Goal: Task Accomplishment & Management: Manage account settings

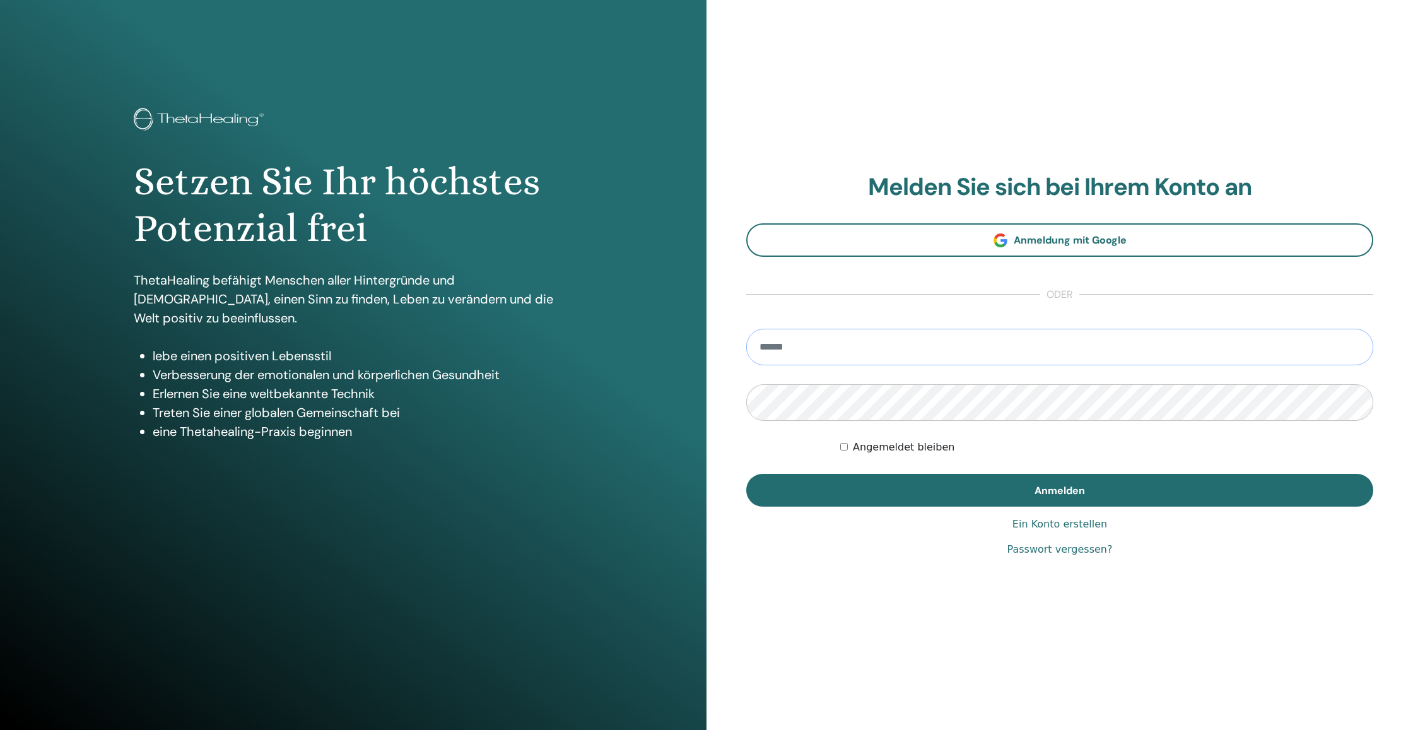
type input "**********"
click at [1060, 490] on button "Anmelden" at bounding box center [1059, 490] width 627 height 33
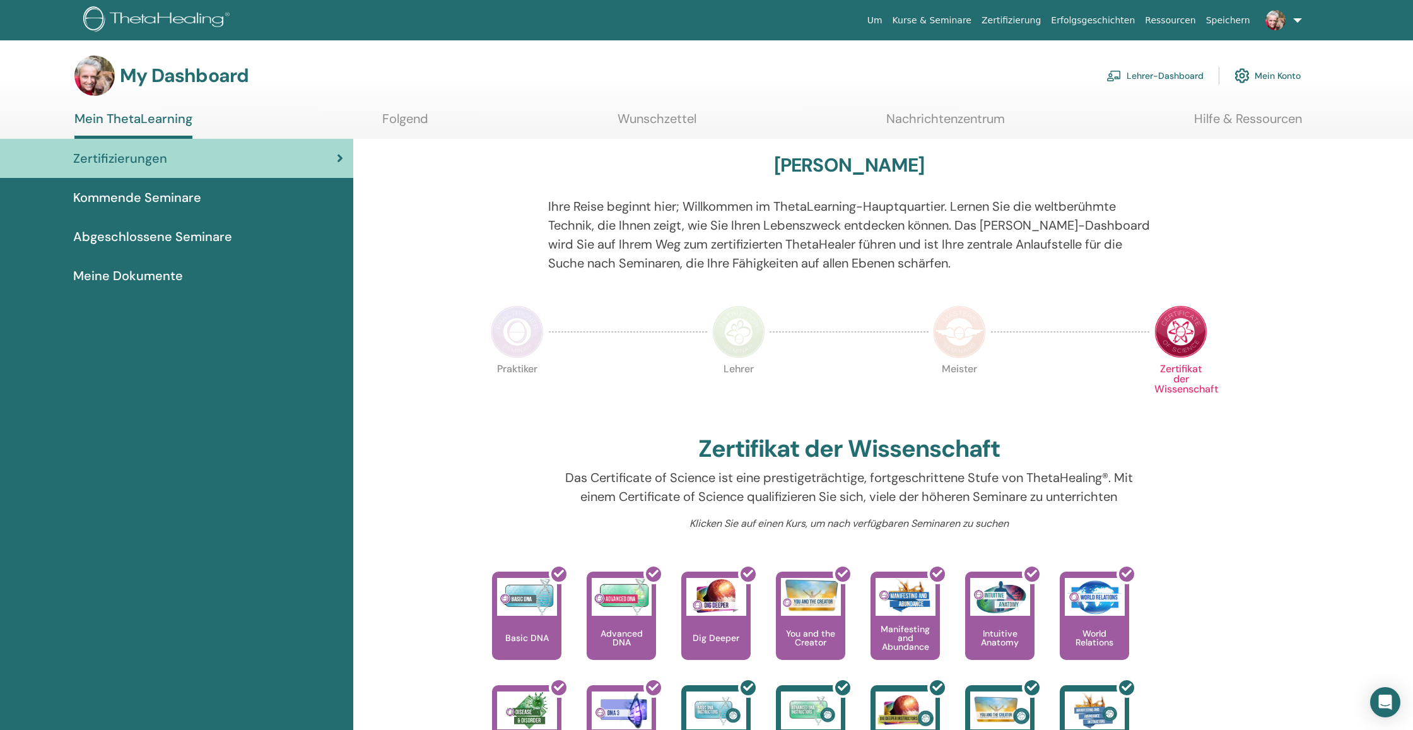
click at [1146, 77] on link "Lehrer-Dashboard" at bounding box center [1155, 76] width 97 height 28
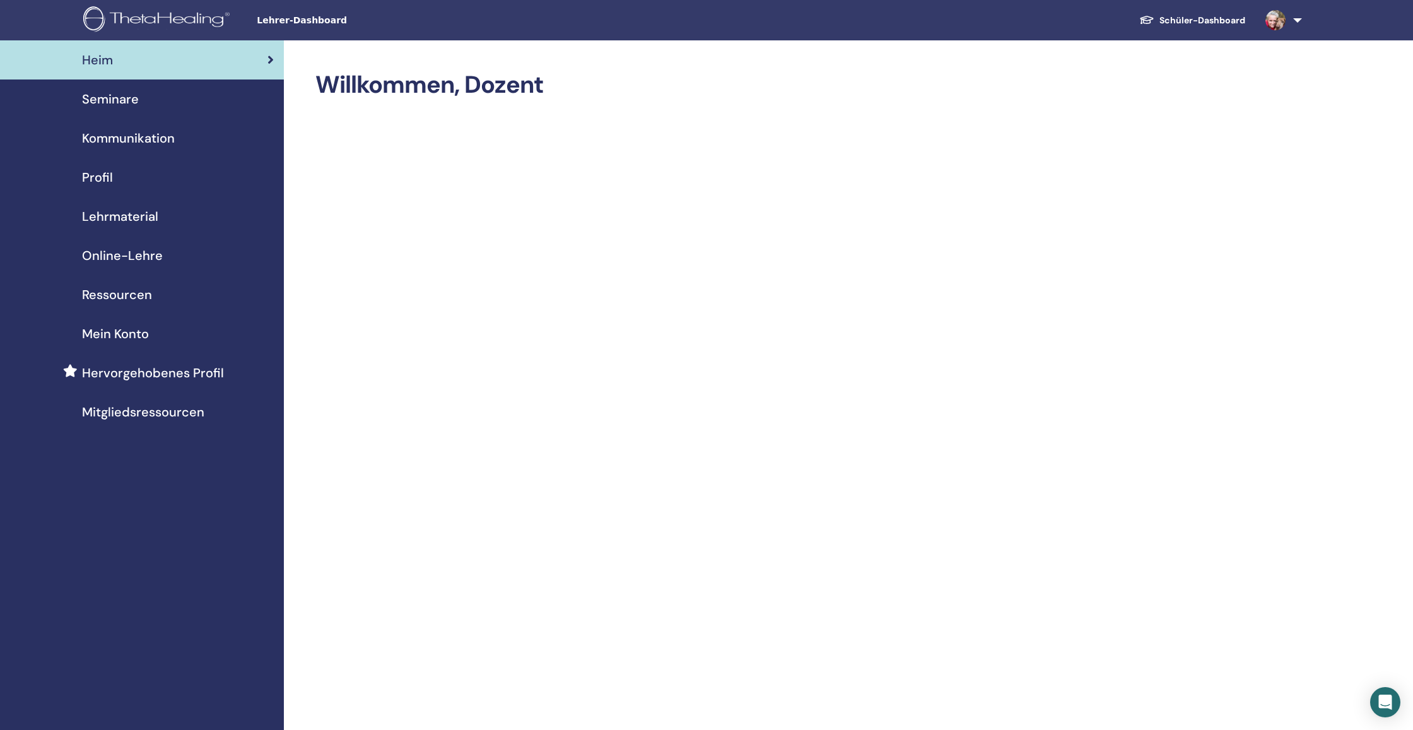
click at [147, 214] on span "Lehrmaterial" at bounding box center [120, 216] width 76 height 19
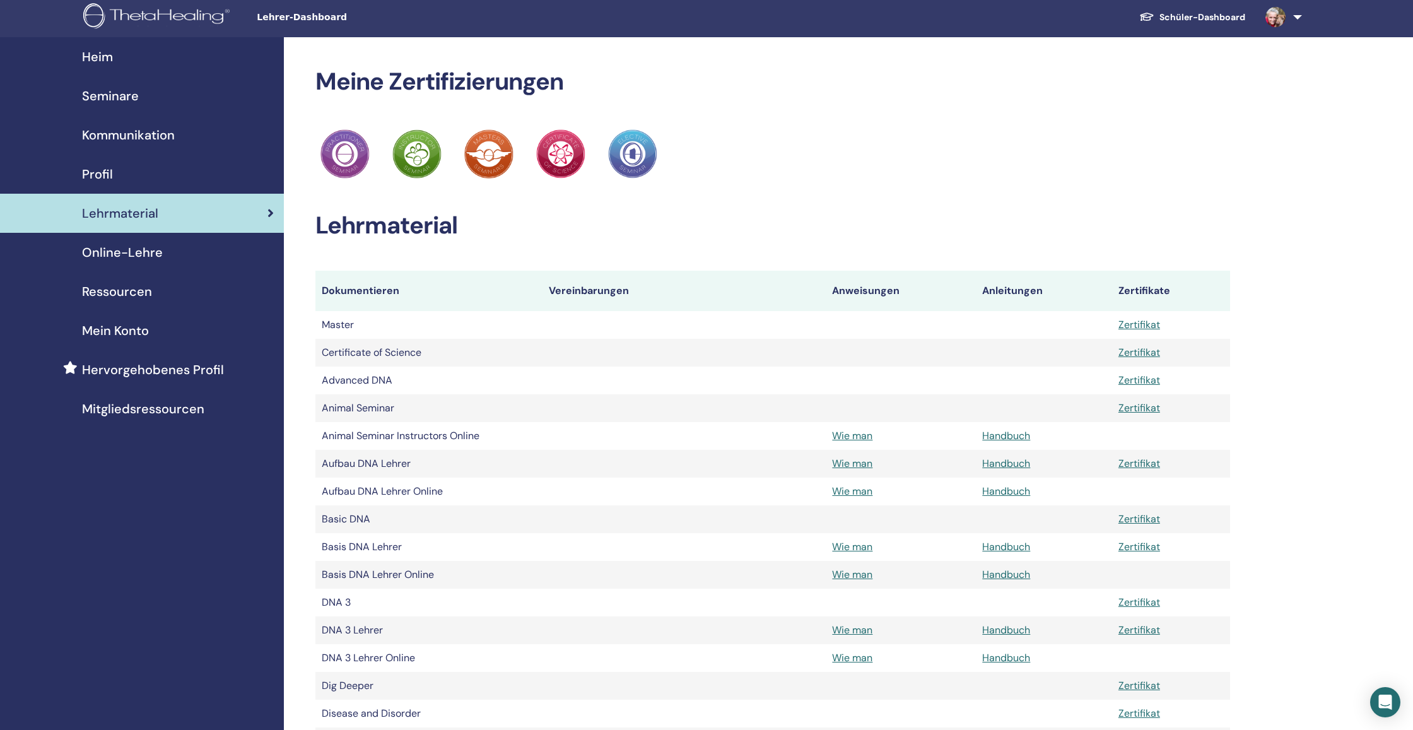
scroll to position [3, 0]
click at [144, 250] on span "Online-Lehre" at bounding box center [122, 252] width 81 height 19
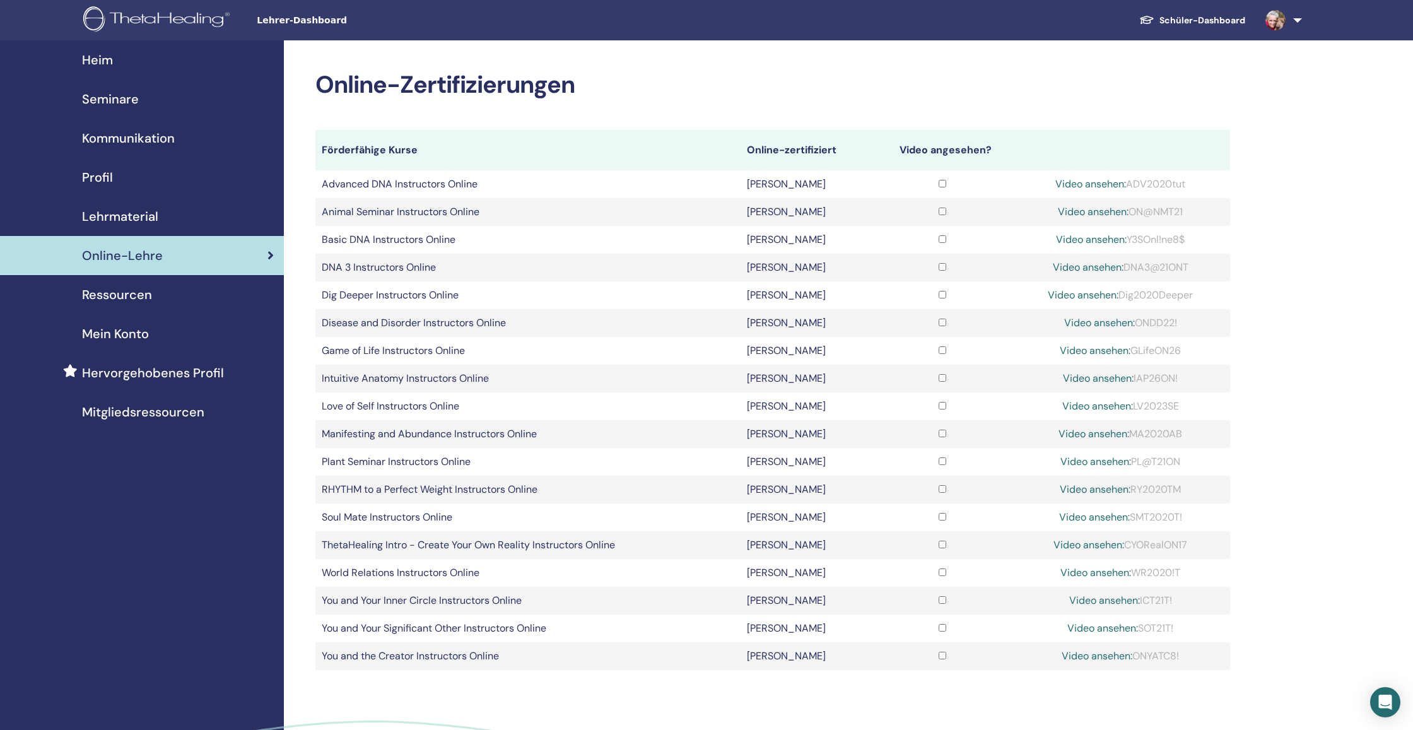
click at [139, 300] on span "Ressourcen" at bounding box center [117, 294] width 70 height 19
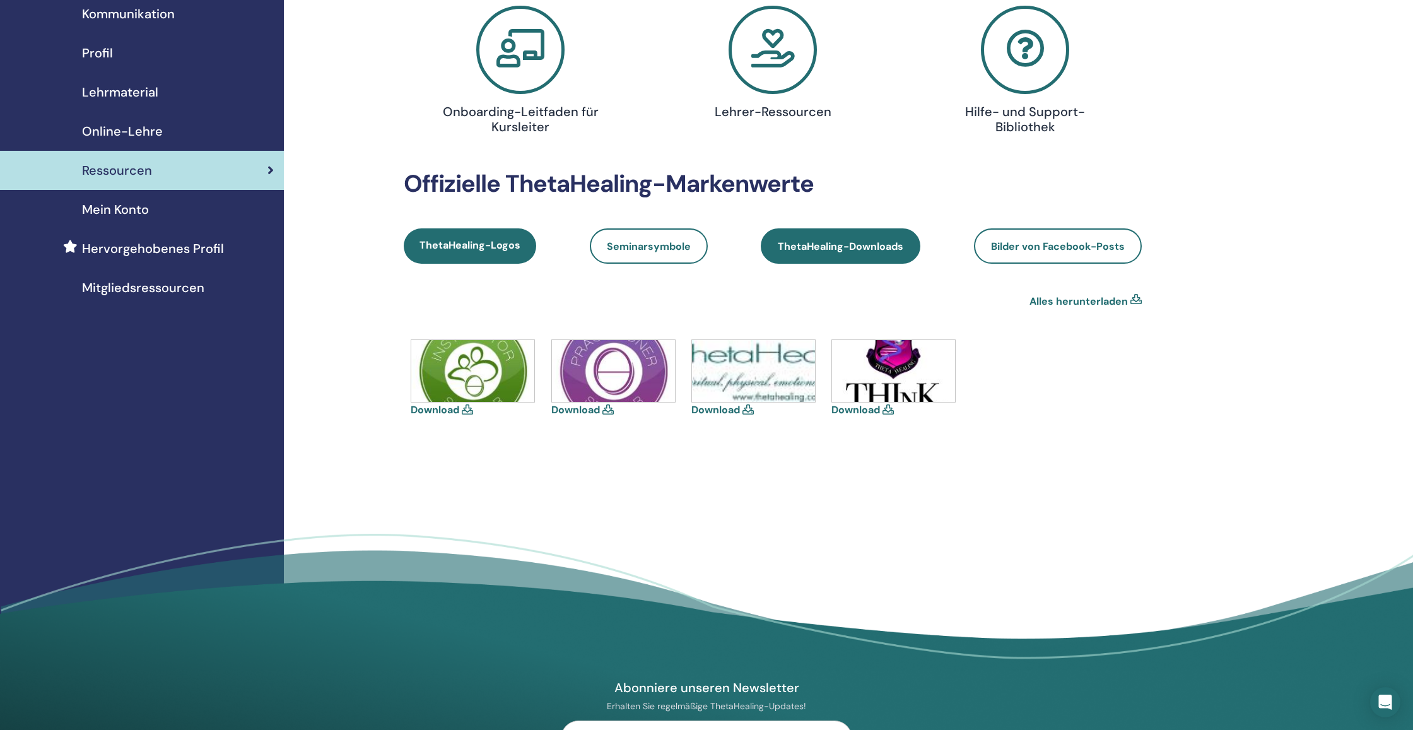
scroll to position [125, 0]
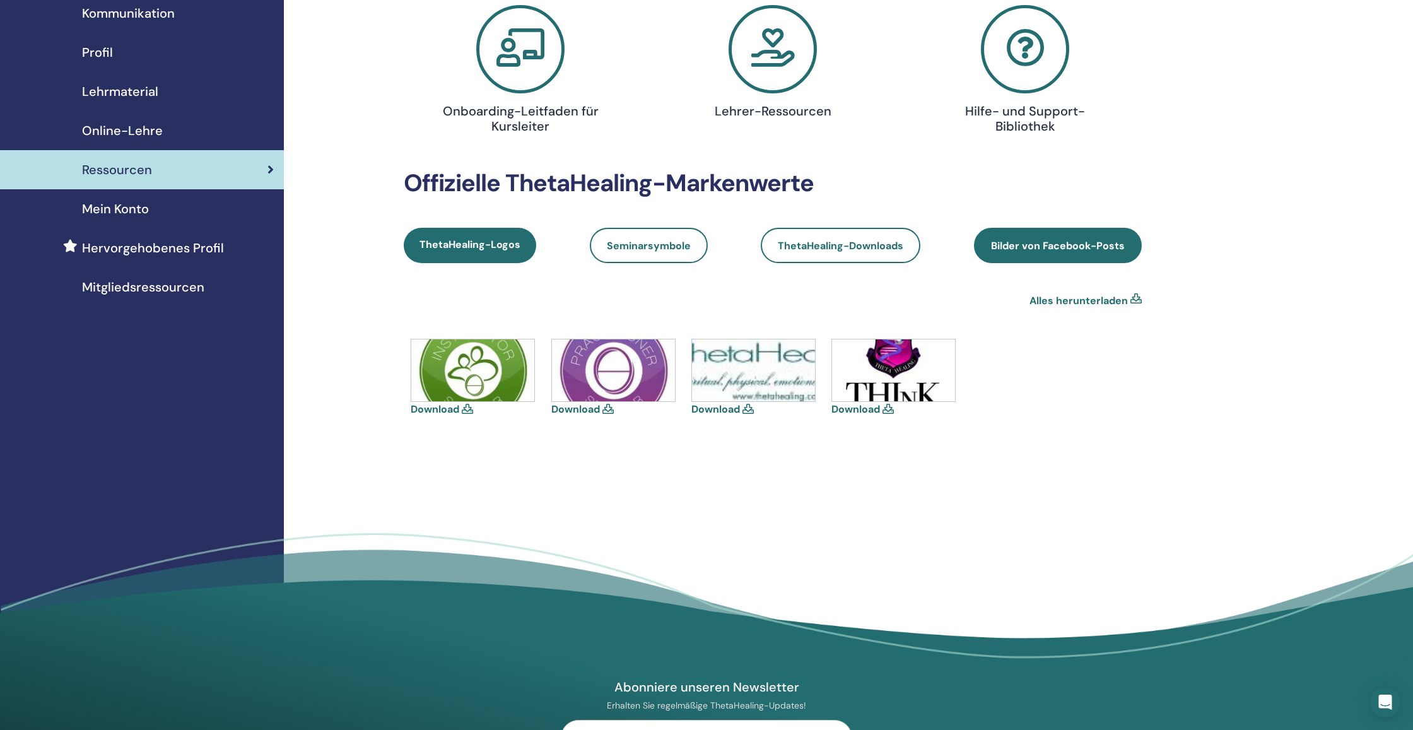
click at [1080, 241] on span "Bilder von Facebook-Posts" at bounding box center [1058, 245] width 134 height 13
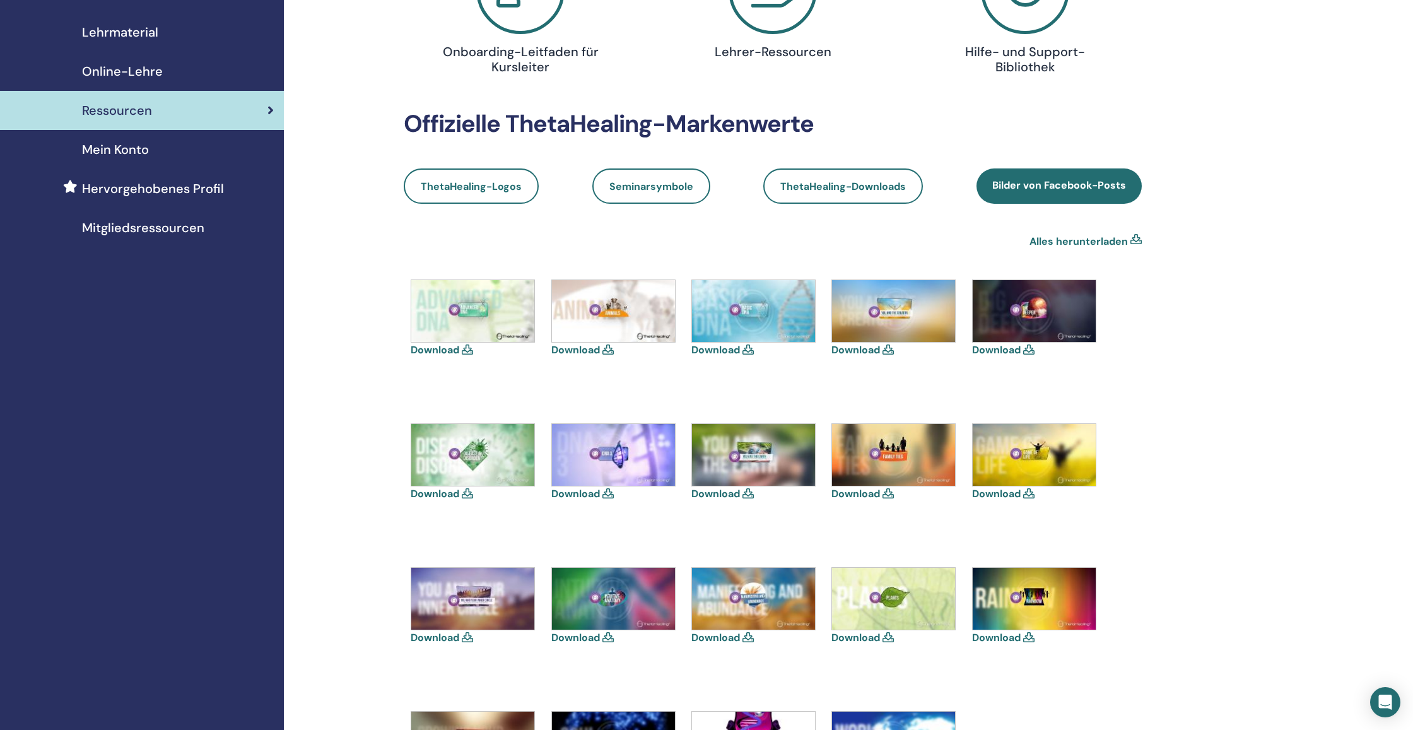
scroll to position [184, 0]
click at [661, 189] on span "Seminarsymbole" at bounding box center [651, 186] width 84 height 13
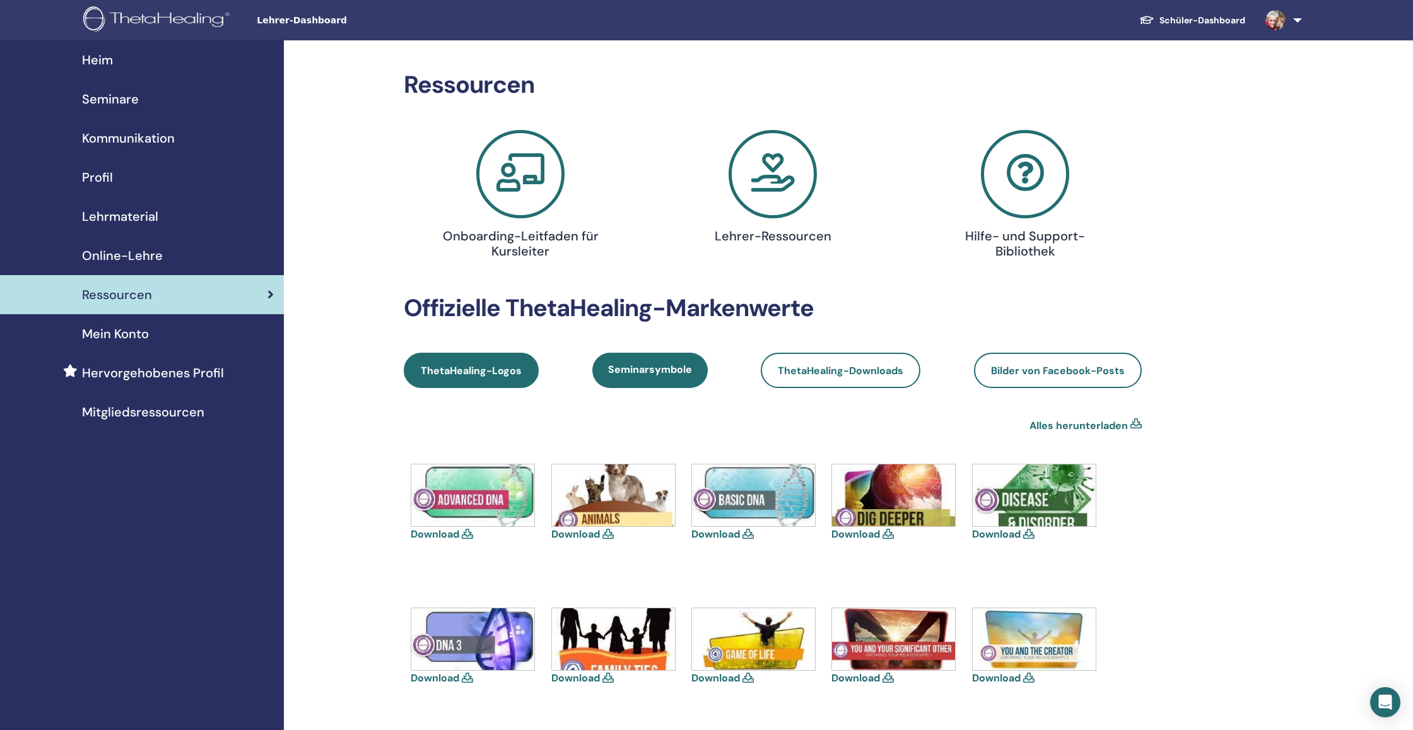
click at [509, 372] on span "ThetaHealing-Logos" at bounding box center [471, 370] width 101 height 13
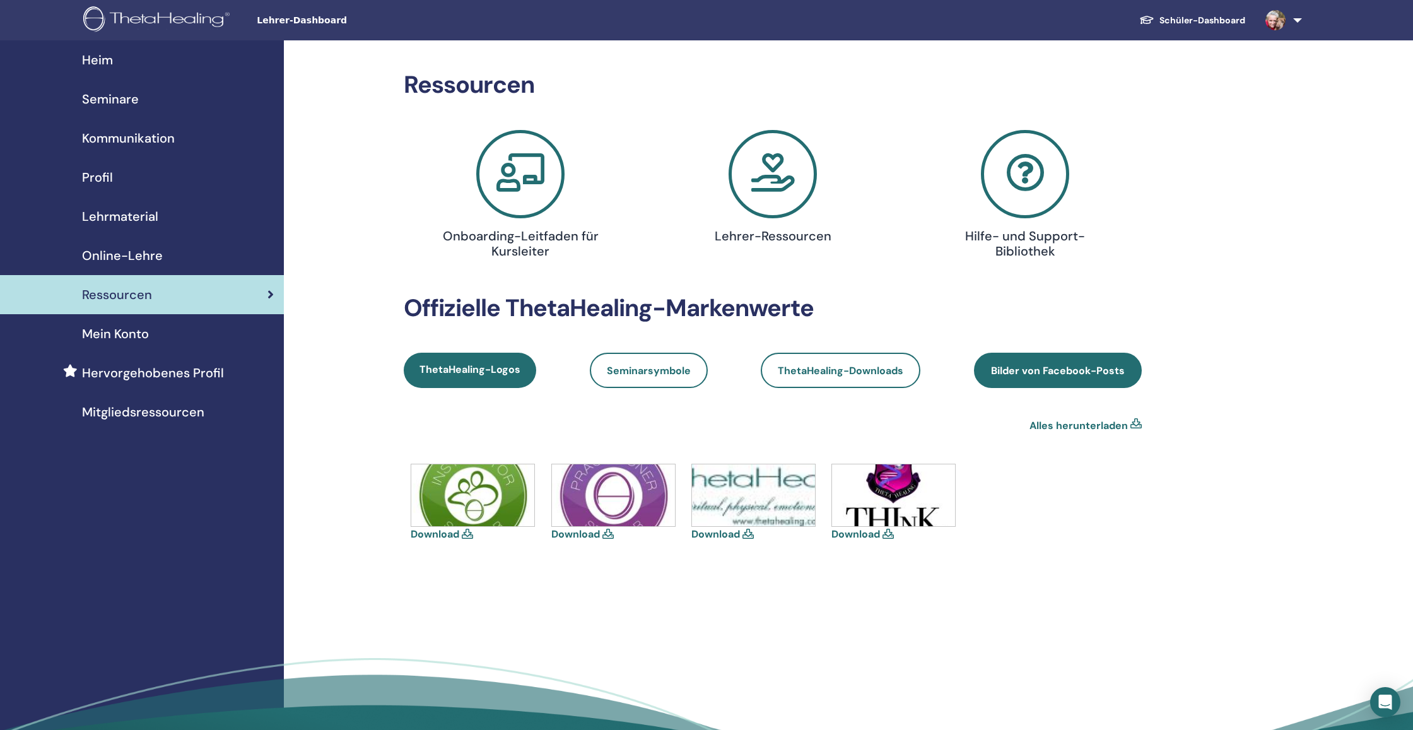
click at [999, 367] on span "Bilder von Facebook-Posts" at bounding box center [1058, 370] width 134 height 13
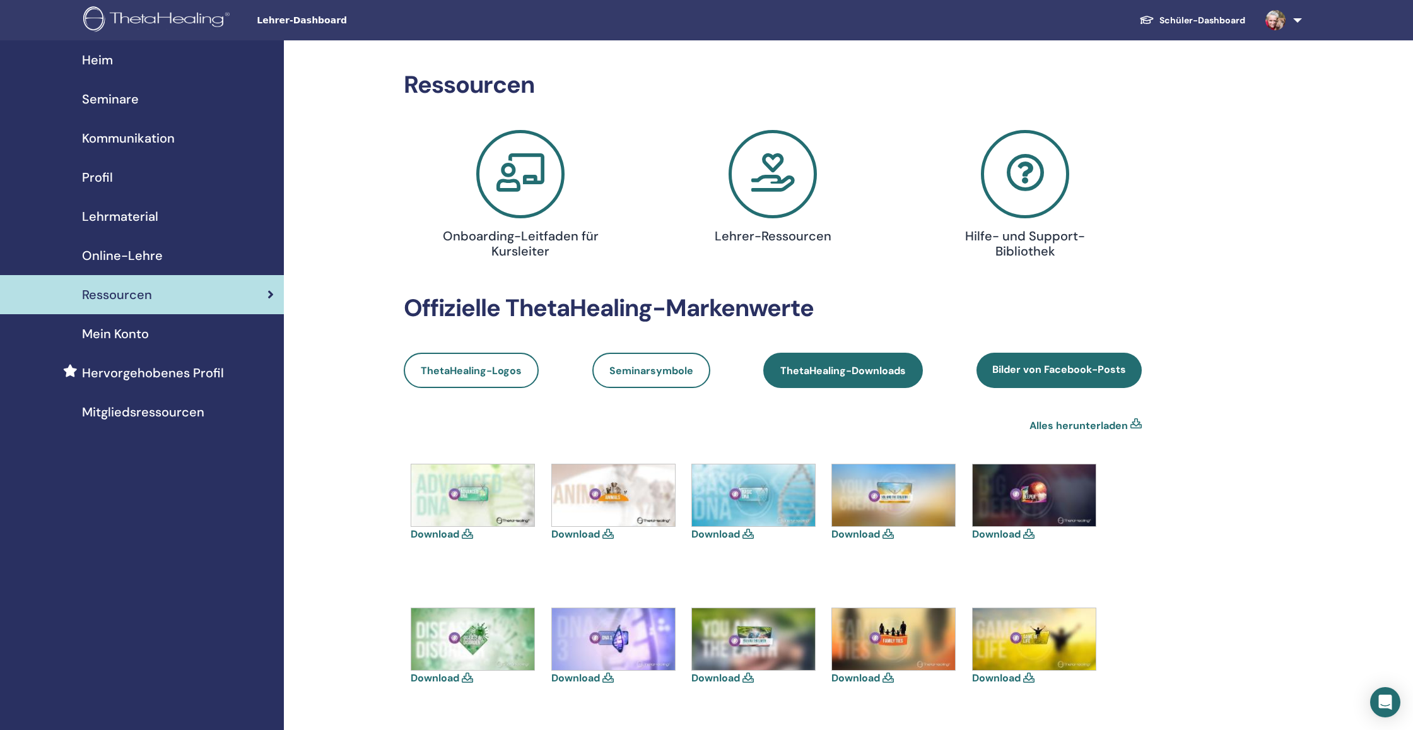
click at [881, 378] on link "ThetaHealing-Downloads" at bounding box center [843, 370] width 160 height 35
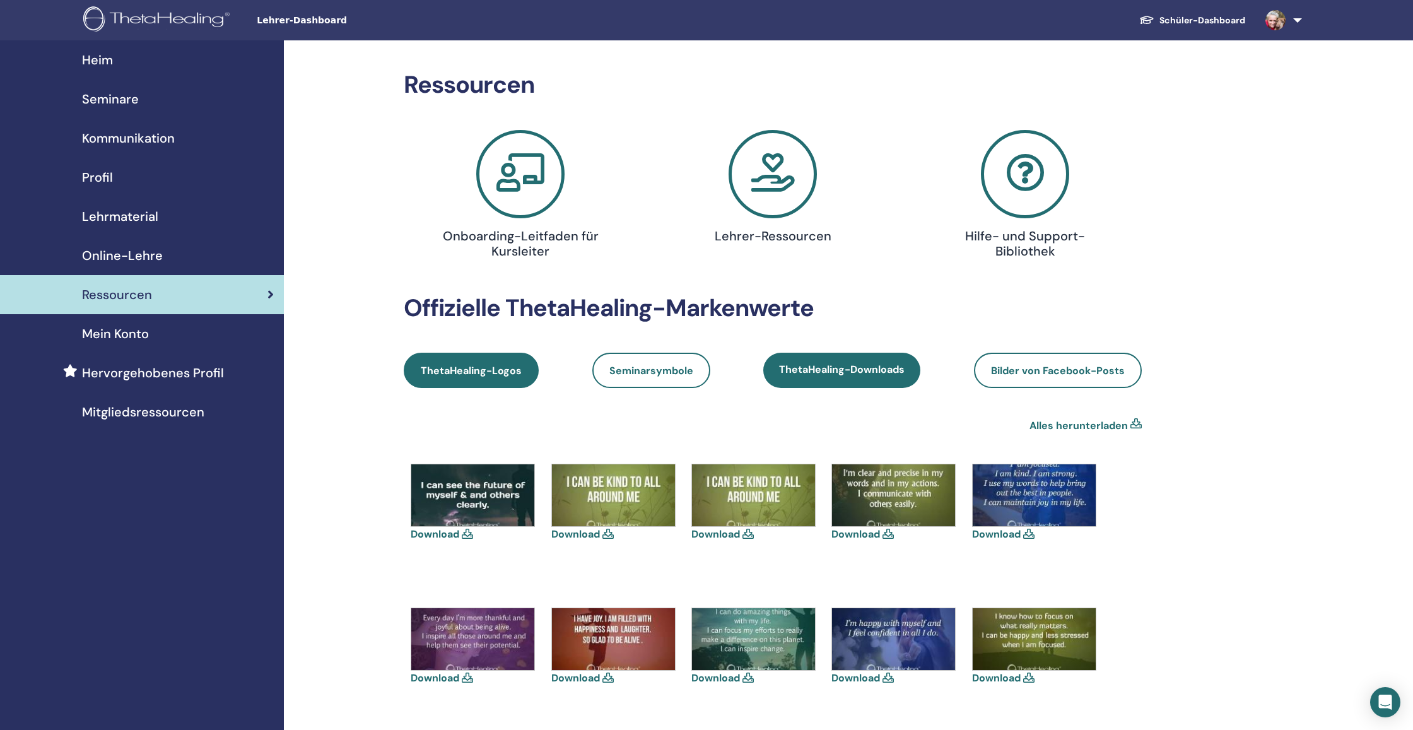
click at [466, 374] on span "ThetaHealing-Logos" at bounding box center [471, 370] width 101 height 13
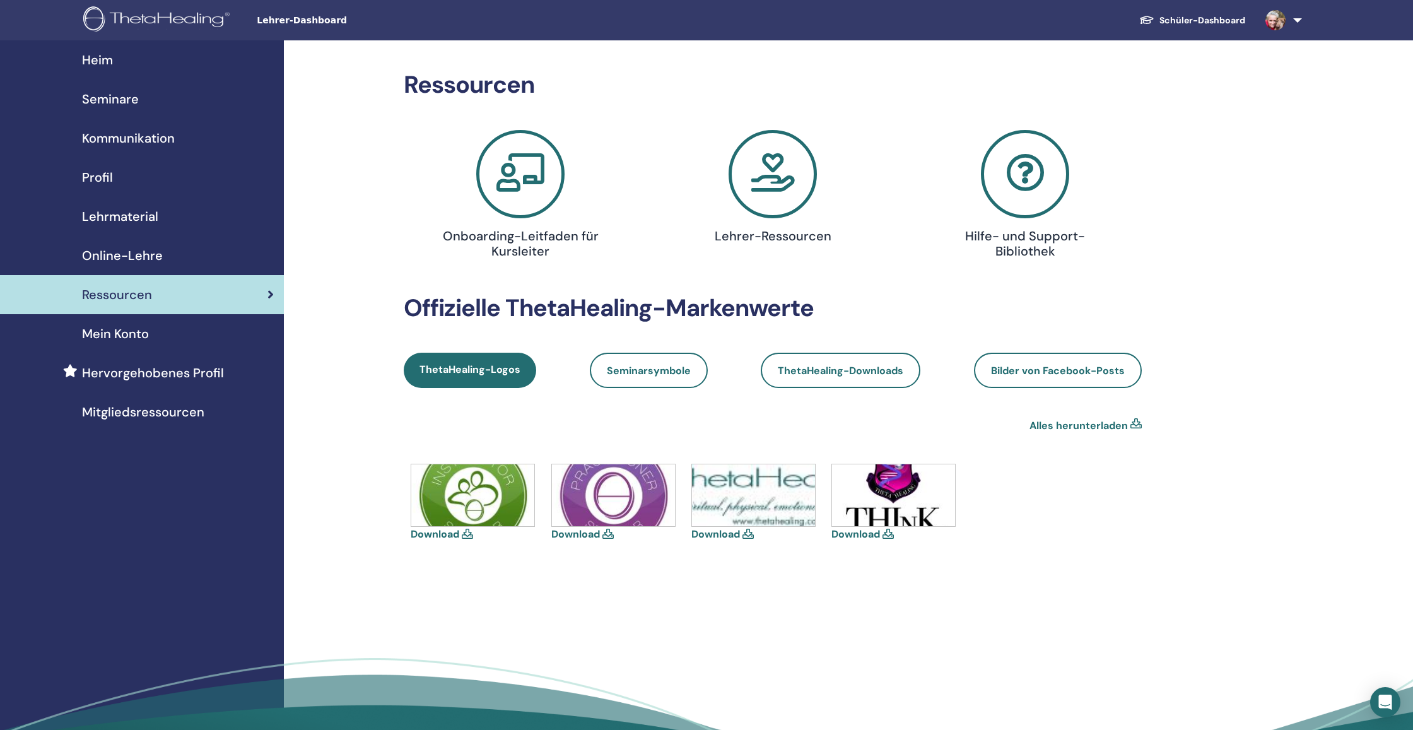
click at [152, 416] on span "Mitgliedsressourcen" at bounding box center [143, 412] width 122 height 19
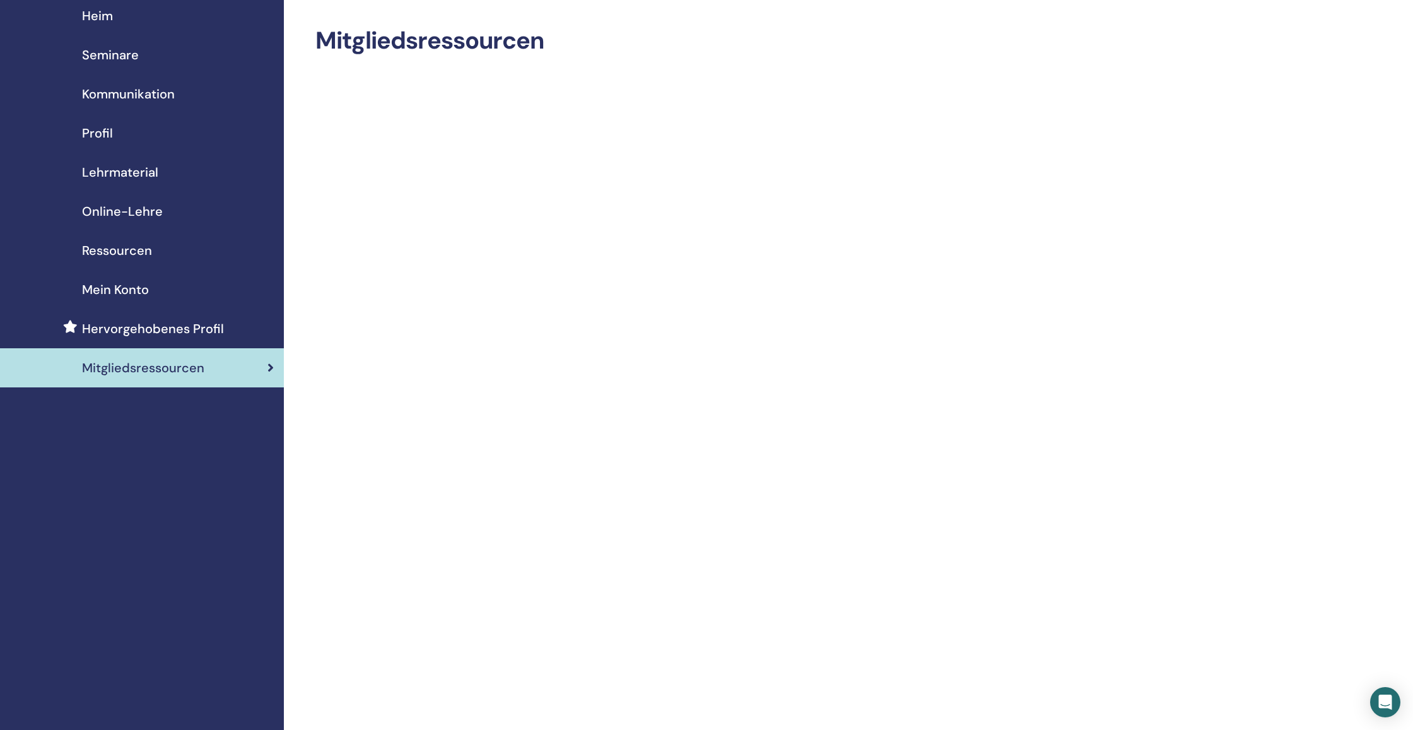
scroll to position [50, 0]
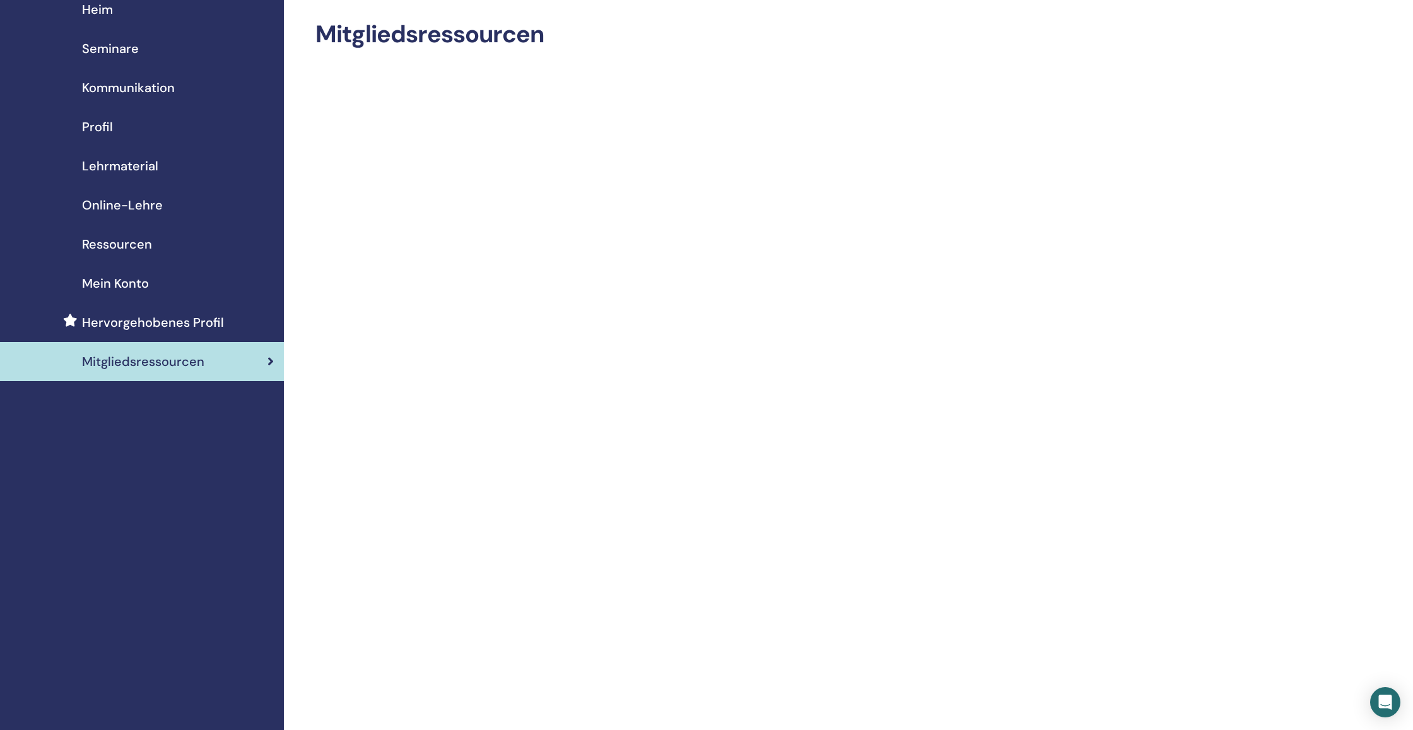
click at [114, 54] on span "Seminare" at bounding box center [110, 48] width 57 height 19
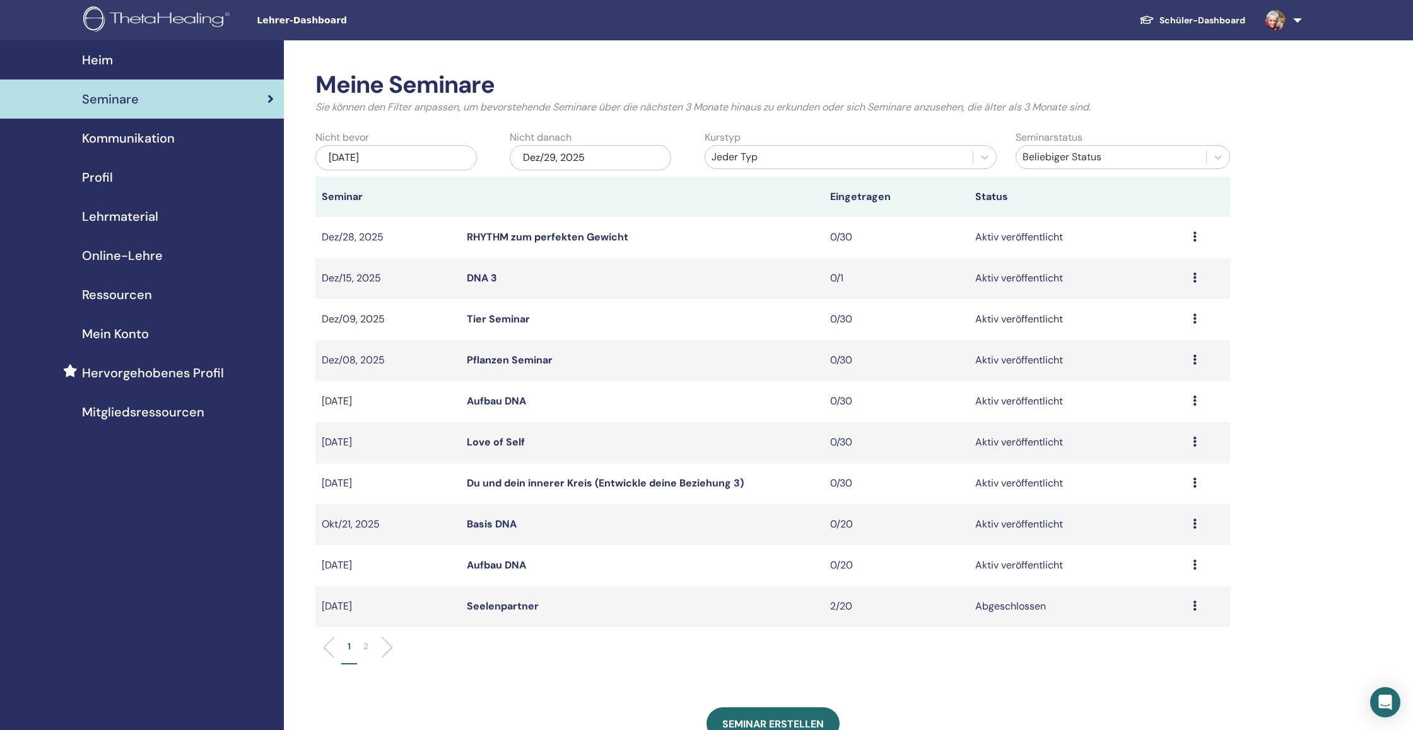
click at [112, 58] on span "Heim" at bounding box center [97, 59] width 31 height 19
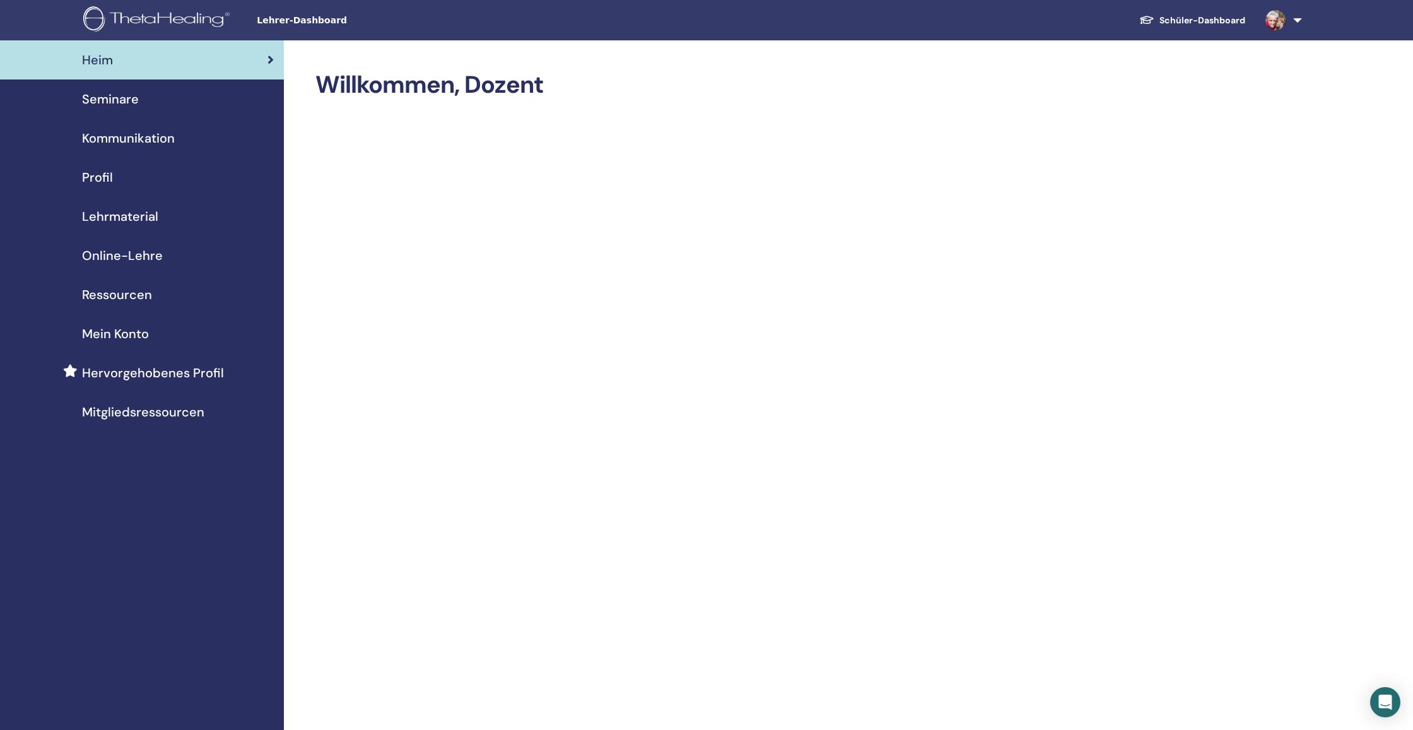
click at [119, 98] on span "Seminare" at bounding box center [110, 99] width 57 height 19
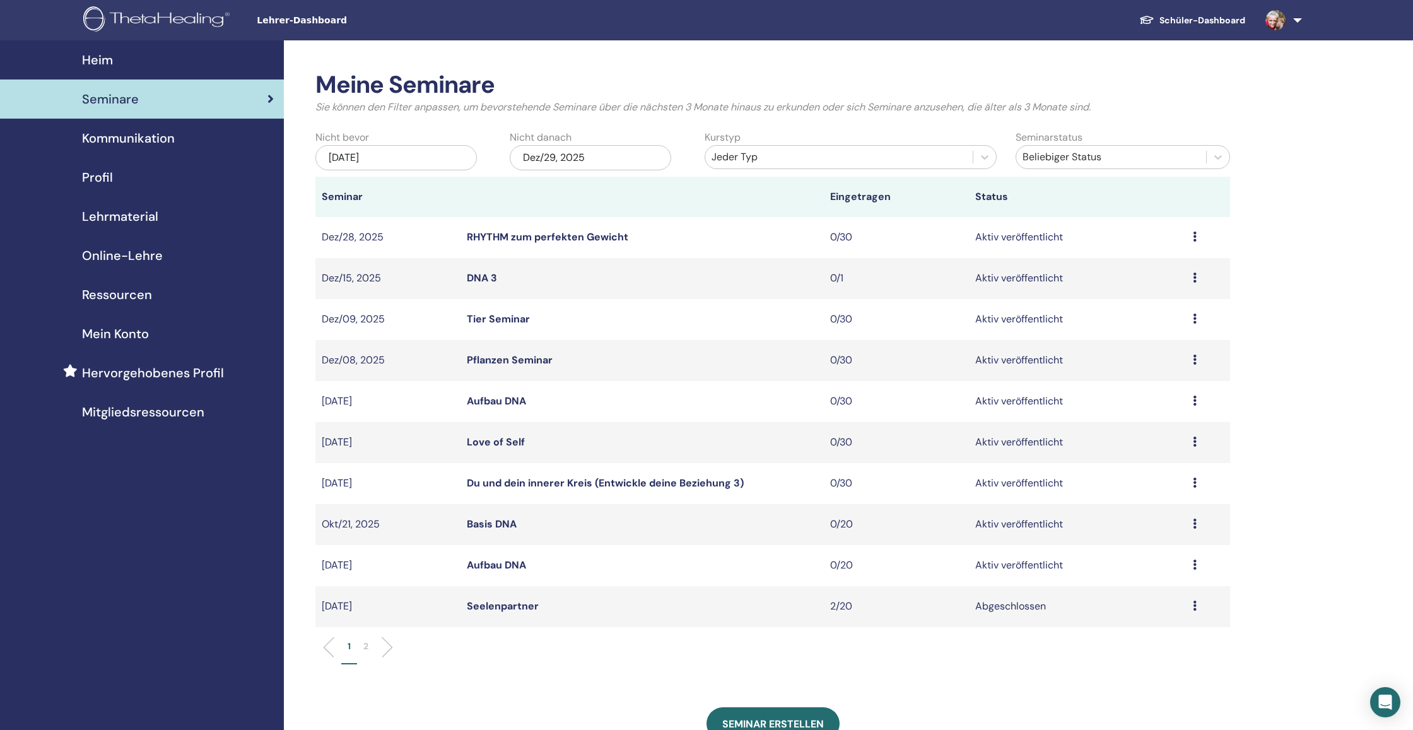
click at [508, 447] on link "Love of Self" at bounding box center [496, 441] width 58 height 13
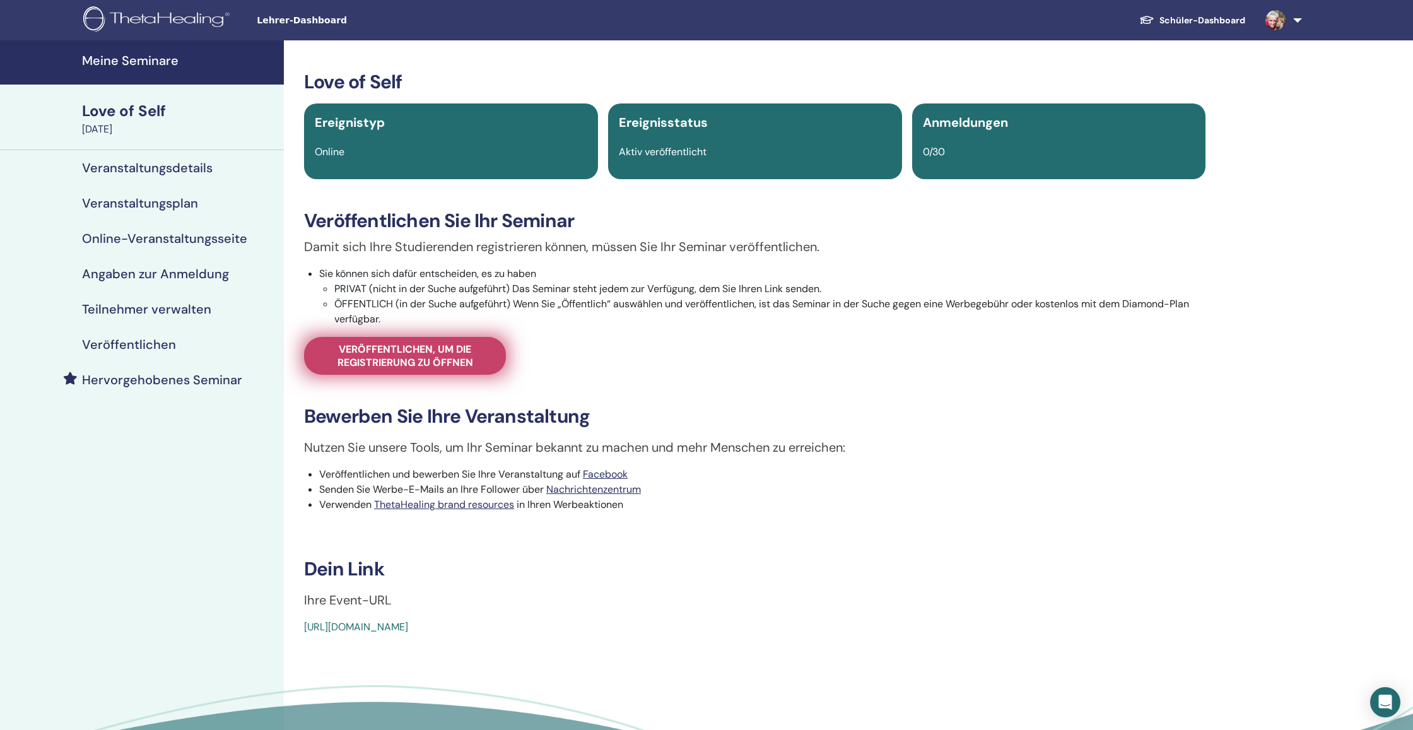
click at [408, 360] on span "Veröffentlichen, um die Registrierung zu öffnen" at bounding box center [405, 356] width 170 height 26
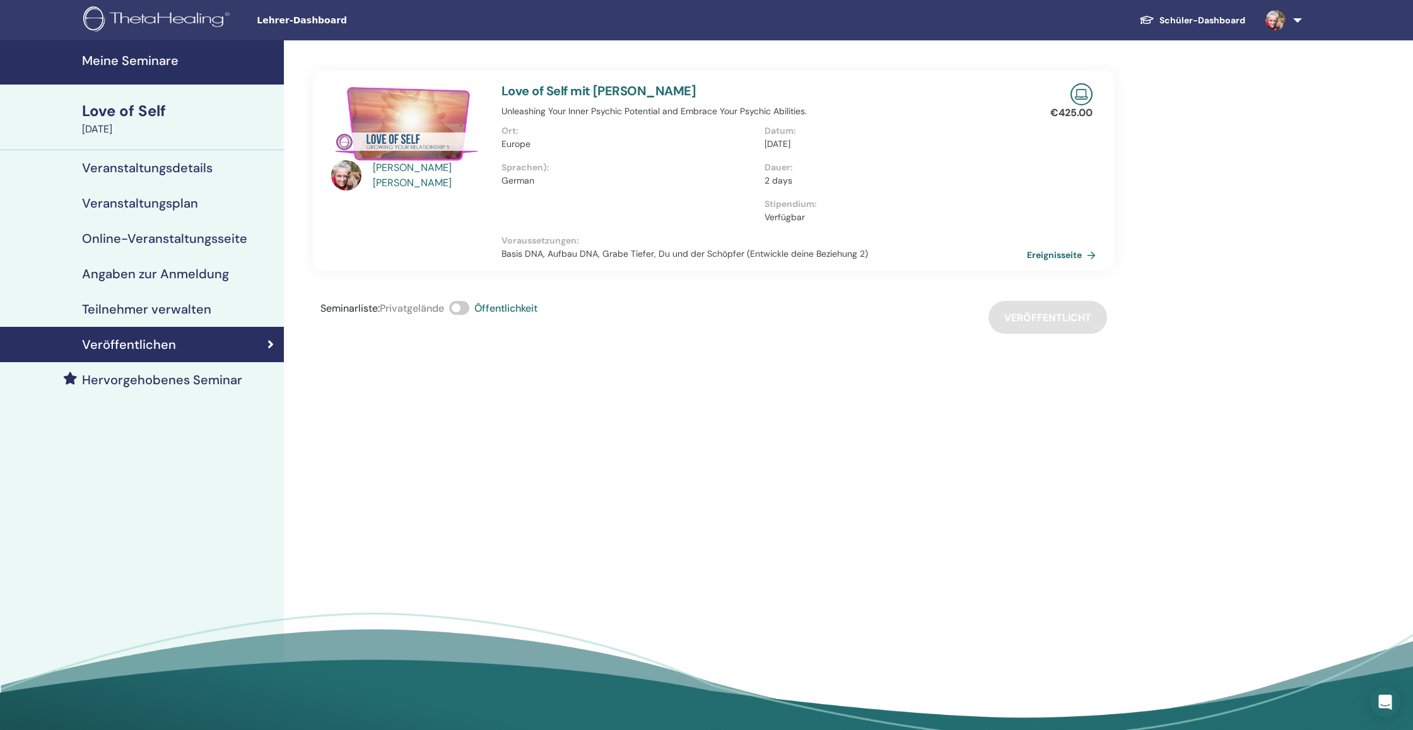
click at [400, 132] on img at bounding box center [408, 123] width 155 height 81
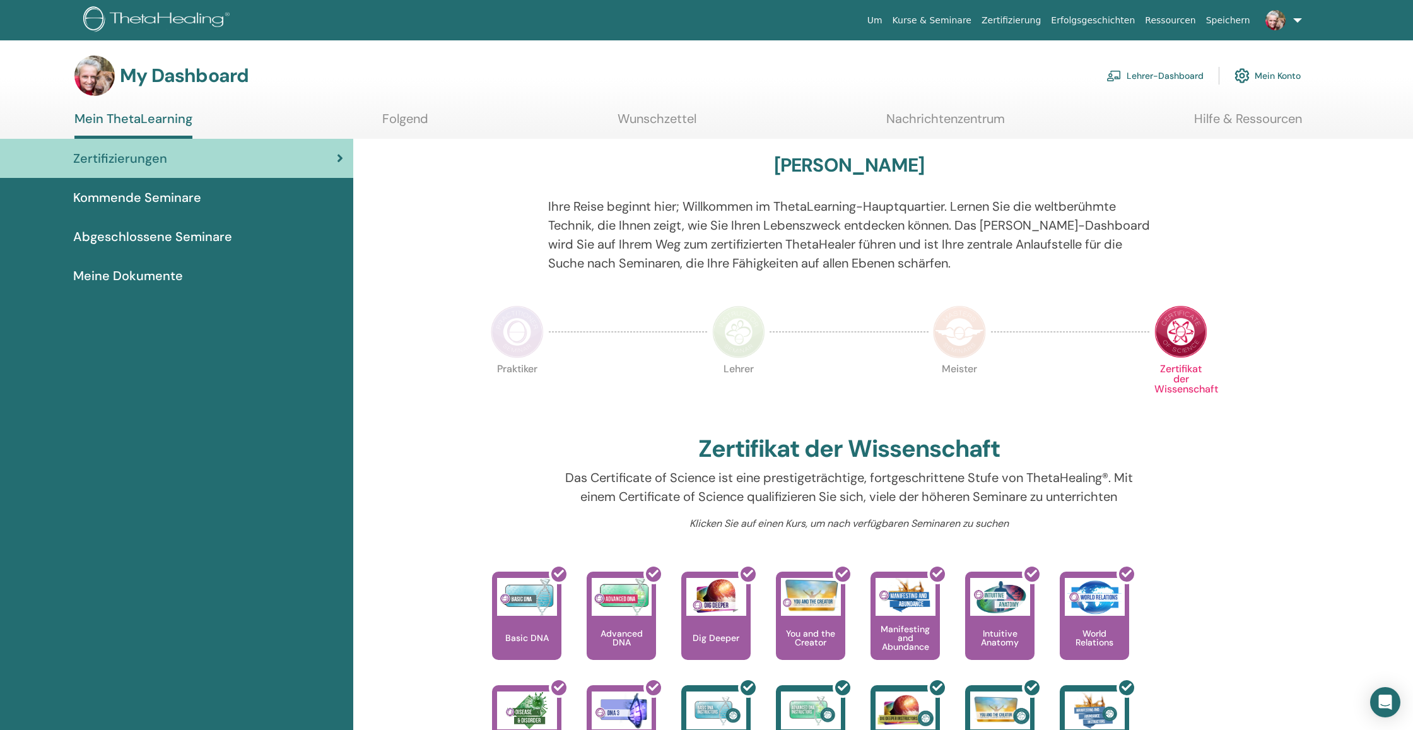
click at [1141, 73] on link "Lehrer-Dashboard" at bounding box center [1155, 76] width 97 height 28
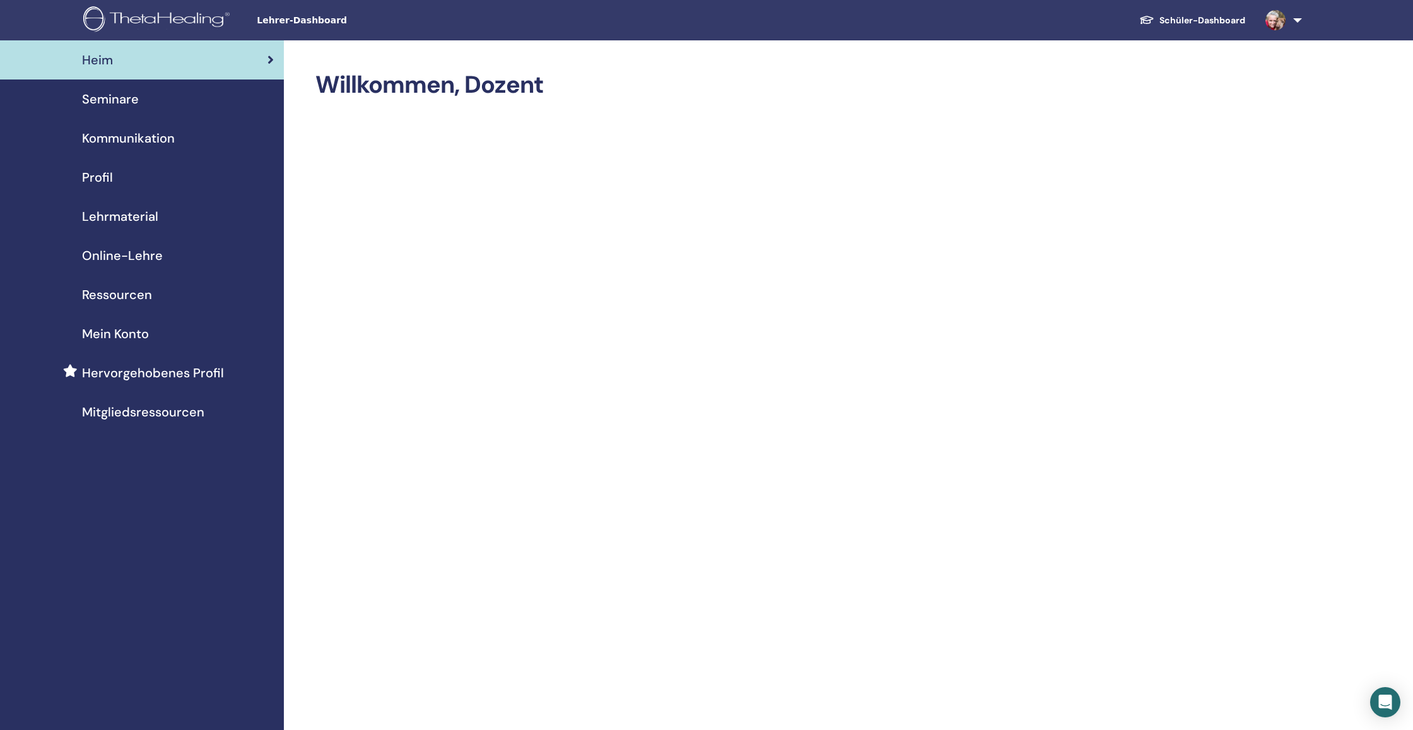
click at [132, 222] on span "Lehrmaterial" at bounding box center [120, 216] width 76 height 19
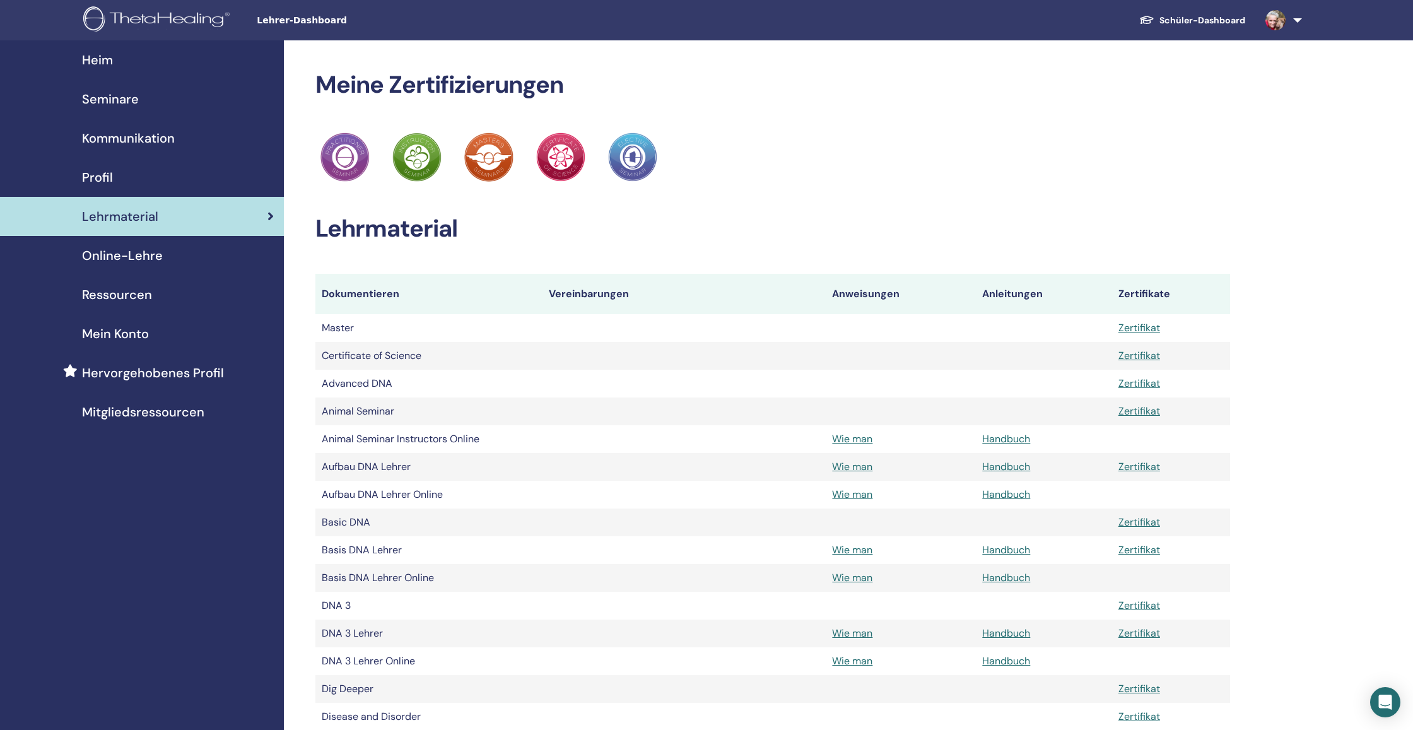
click at [139, 296] on span "Ressourcen" at bounding box center [117, 294] width 70 height 19
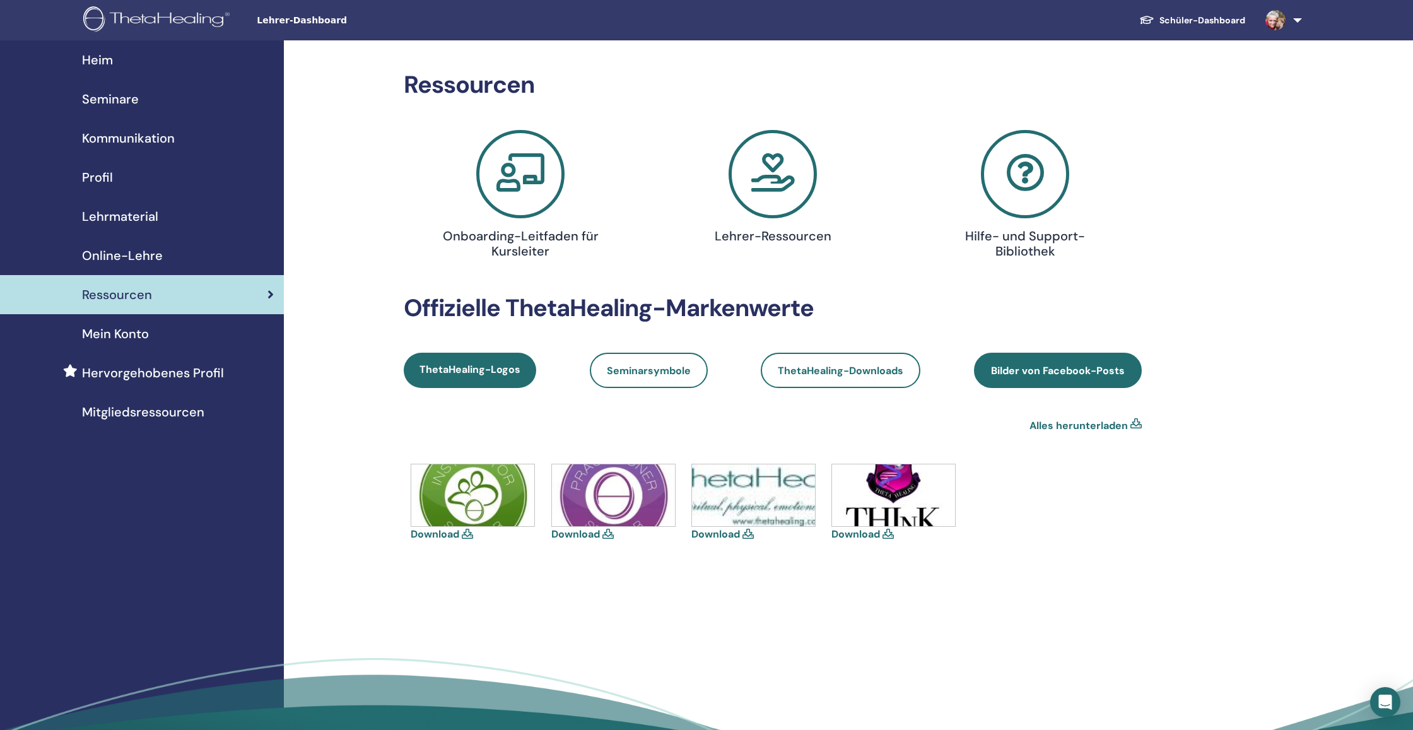
click at [1004, 370] on span "Bilder von Facebook-Posts" at bounding box center [1058, 370] width 134 height 13
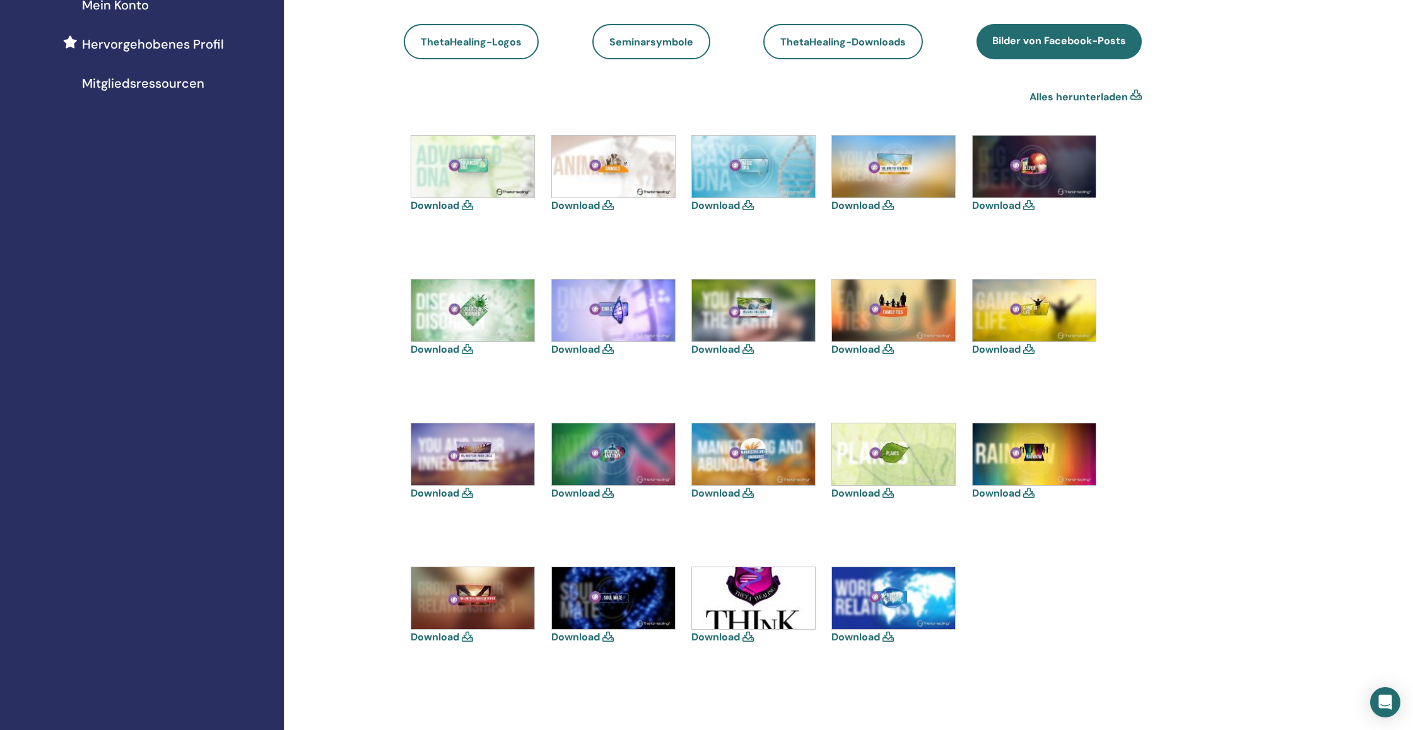
scroll to position [330, 0]
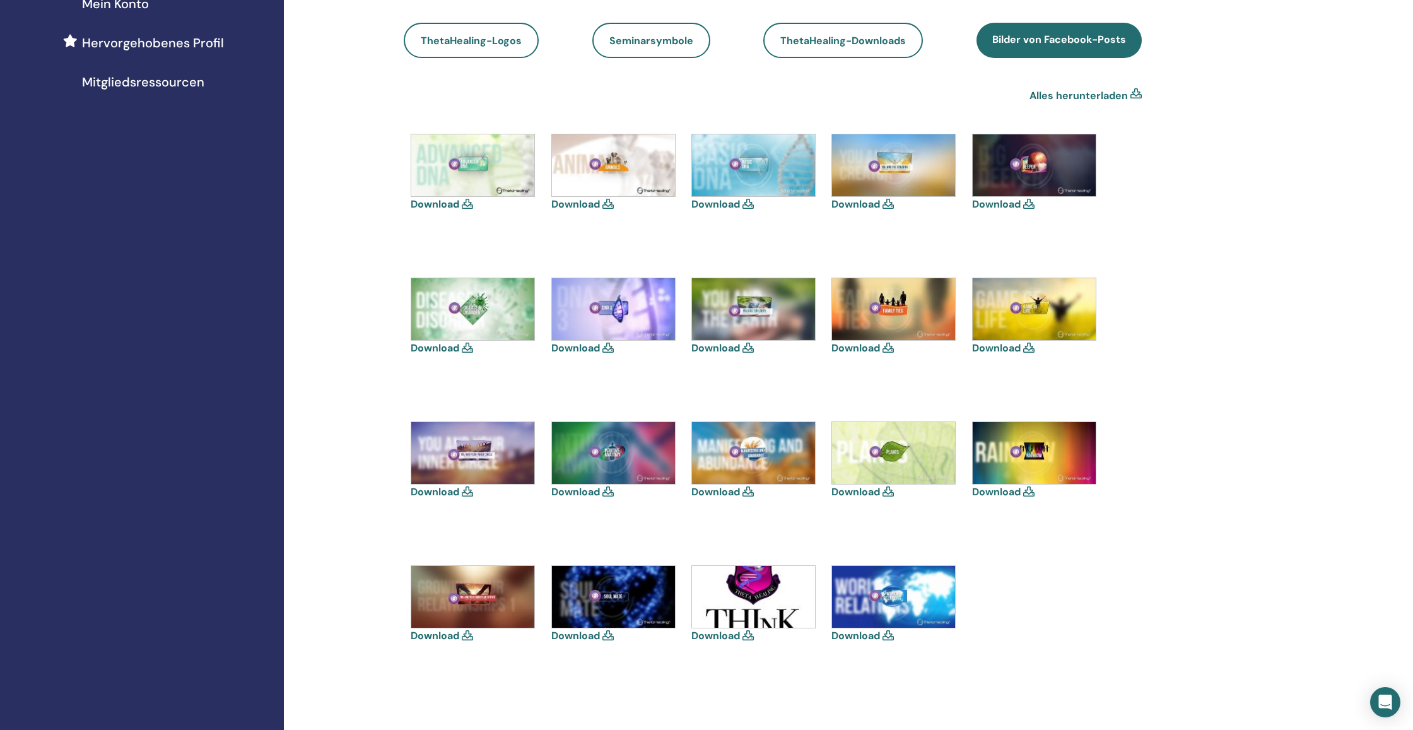
click at [1031, 160] on img at bounding box center [1034, 165] width 123 height 62
click at [1031, 165] on img at bounding box center [1034, 165] width 123 height 62
click at [652, 46] on span "Seminarsymbole" at bounding box center [651, 40] width 84 height 13
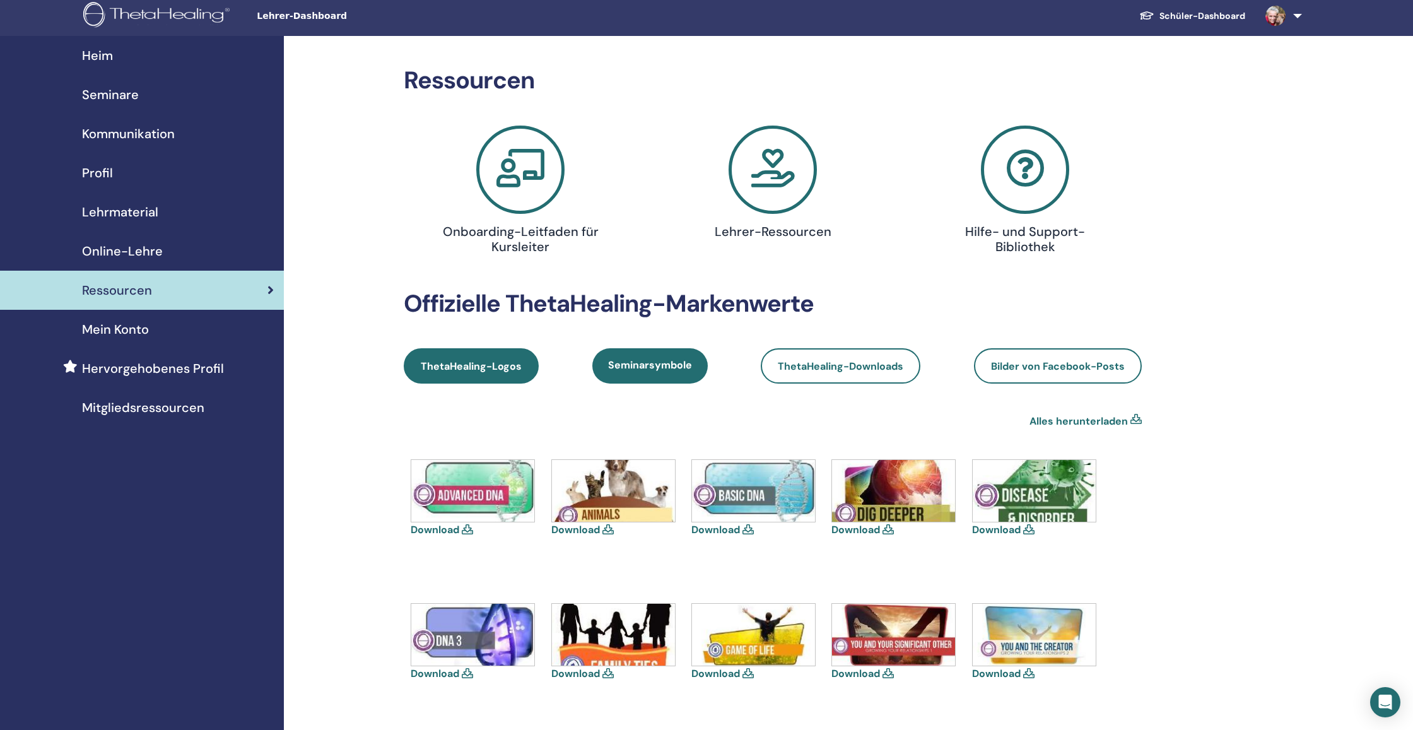
scroll to position [5, 0]
click at [469, 368] on span "ThetaHealing-Logos" at bounding box center [471, 365] width 101 height 13
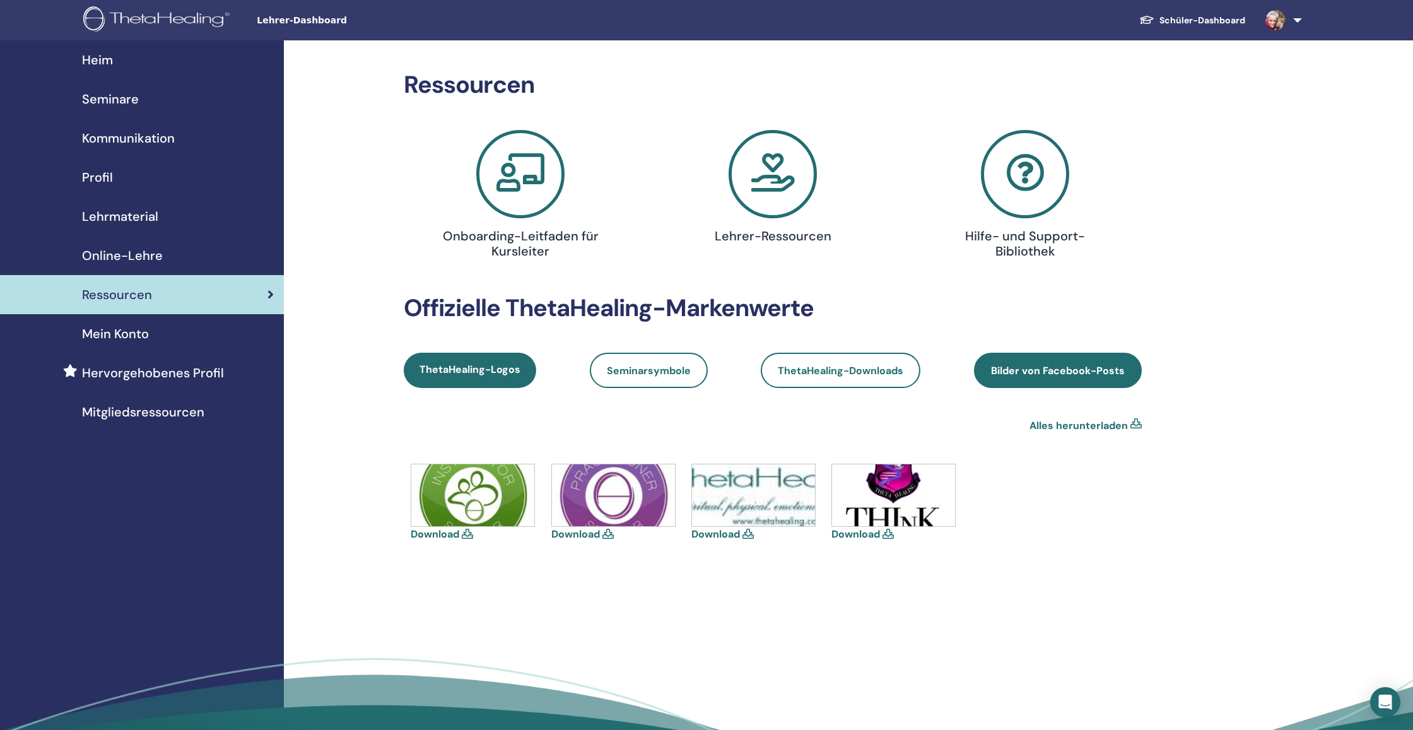
click at [1053, 371] on span "Bilder von Facebook-Posts" at bounding box center [1058, 370] width 134 height 13
